Goal: Task Accomplishment & Management: Use online tool/utility

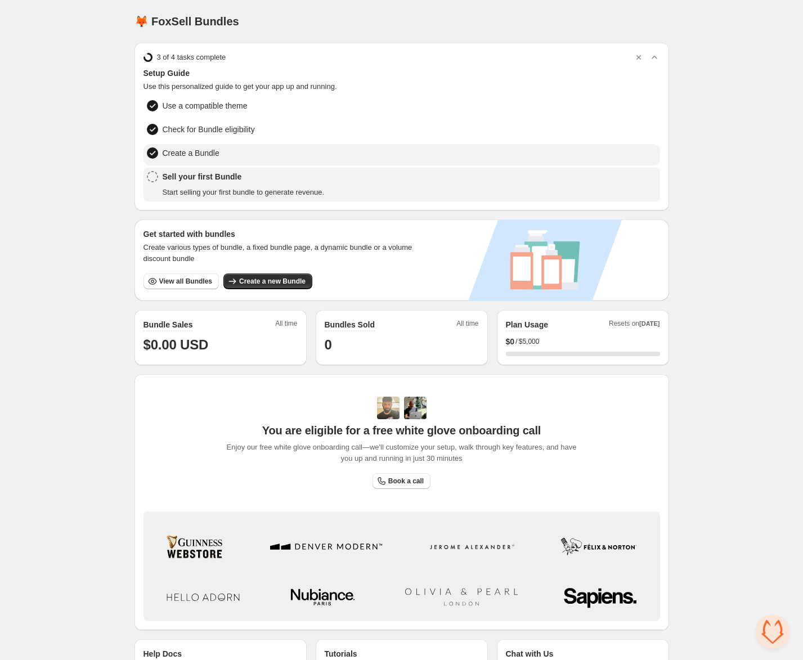
scroll to position [64, 0]
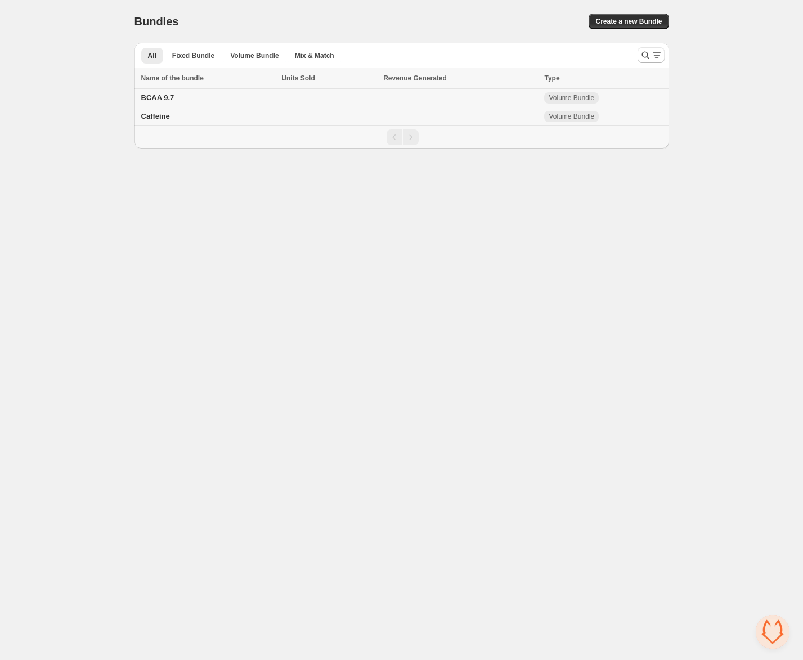
click at [160, 97] on span "BCAA 9.7" at bounding box center [157, 97] width 33 height 8
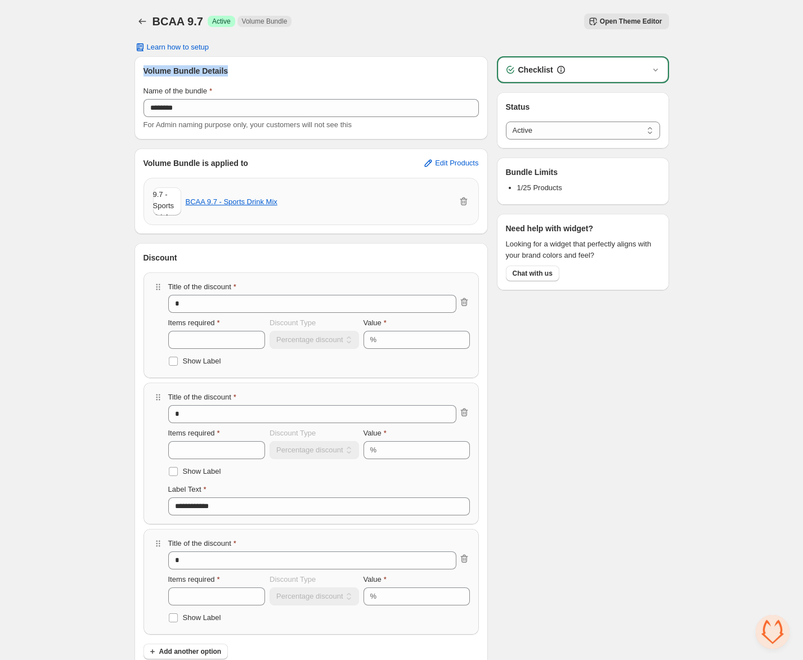
drag, startPoint x: 132, startPoint y: 69, endPoint x: 237, endPoint y: 77, distance: 105.0
click at [236, 77] on div "**********" at bounding box center [401, 417] width 561 height 835
click at [242, 88] on div "Name of the bundle" at bounding box center [310, 91] width 335 height 11
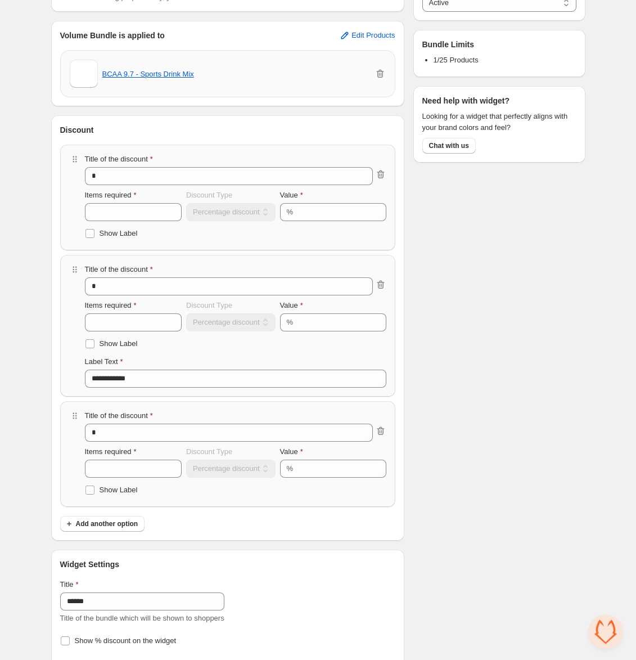
scroll to position [175, 0]
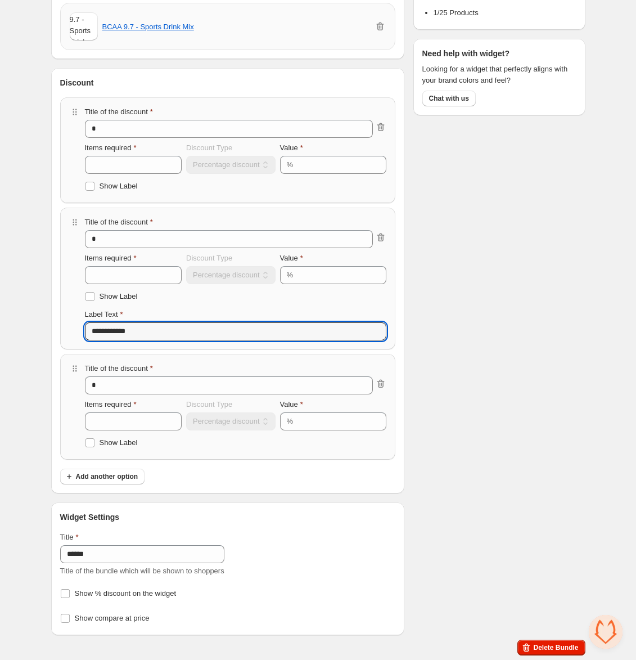
drag, startPoint x: 156, startPoint y: 326, endPoint x: 77, endPoint y: 330, distance: 79.4
click at [77, 330] on div "**********" at bounding box center [227, 279] width 317 height 124
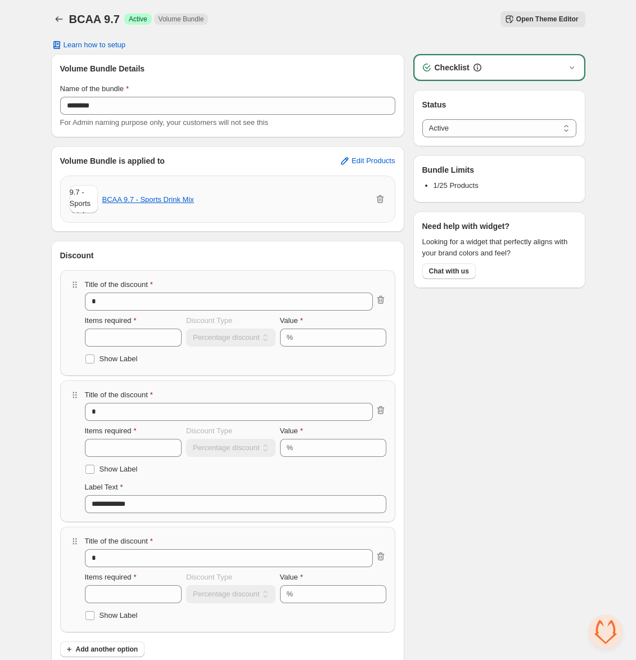
scroll to position [0, 0]
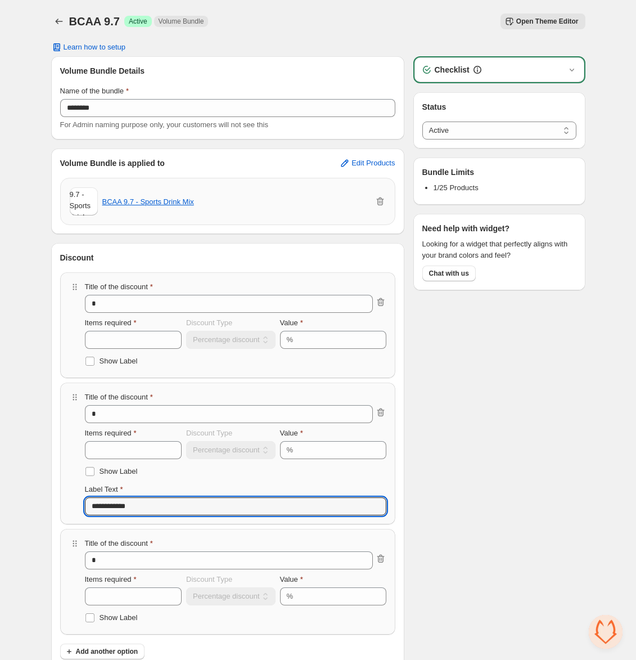
click at [80, 202] on img at bounding box center [84, 201] width 28 height 65
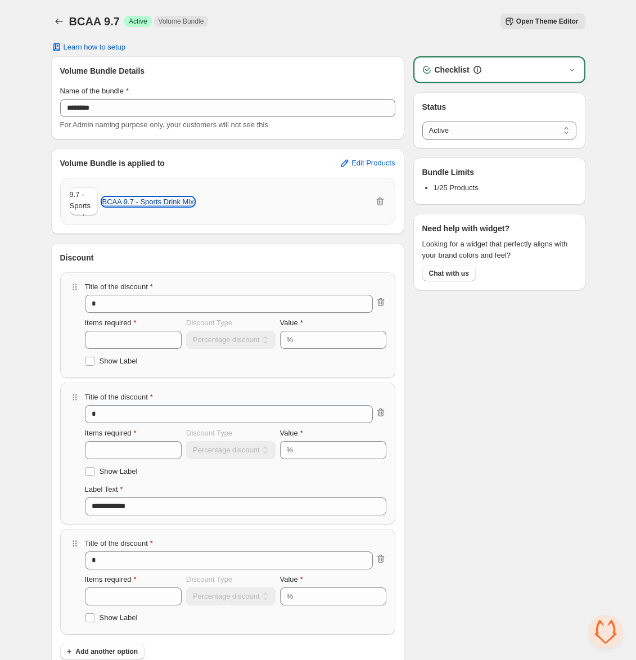
click at [120, 201] on button "BCAA 9.7 - Sports Drink Mix" at bounding box center [148, 201] width 92 height 8
click at [91, 47] on span "Learn how to setup" at bounding box center [95, 47] width 62 height 9
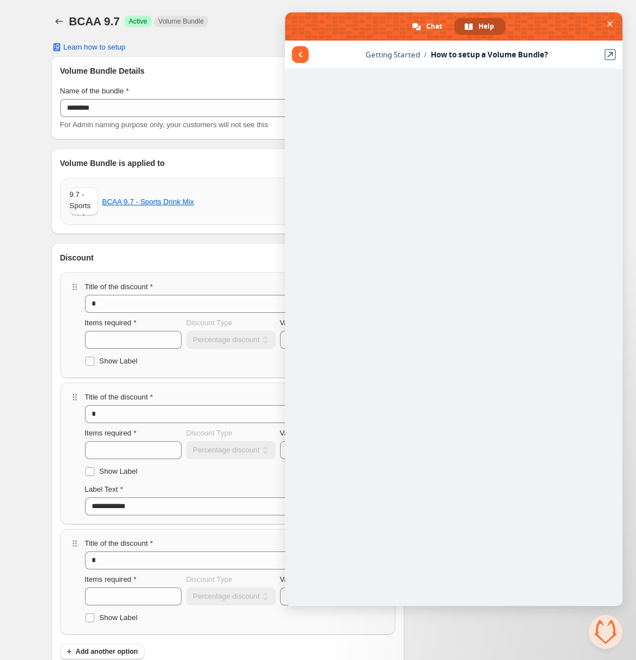
click at [403, 55] on span "Getting Started" at bounding box center [393, 55] width 55 height 10
click at [610, 25] on span "Close chat" at bounding box center [611, 23] width 6 height 7
